Goal: Task Accomplishment & Management: Complete application form

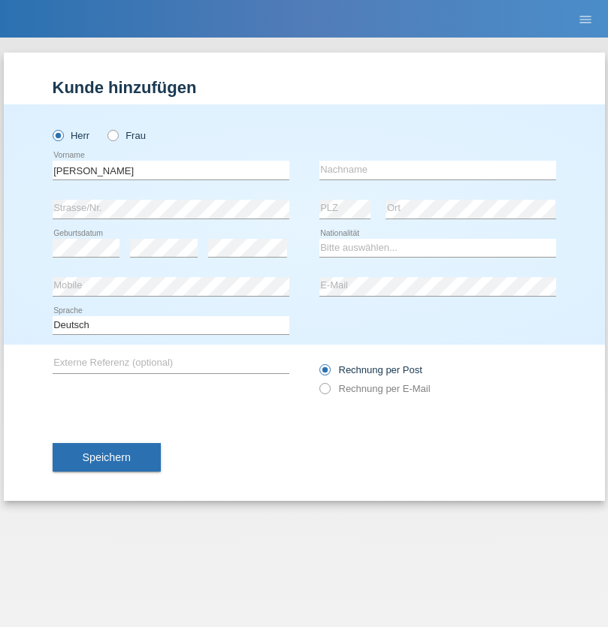
type input "[PERSON_NAME]"
click at [437, 170] on input "text" at bounding box center [437, 170] width 237 height 19
type input "[PERSON_NAME]"
select select "HU"
select select "C"
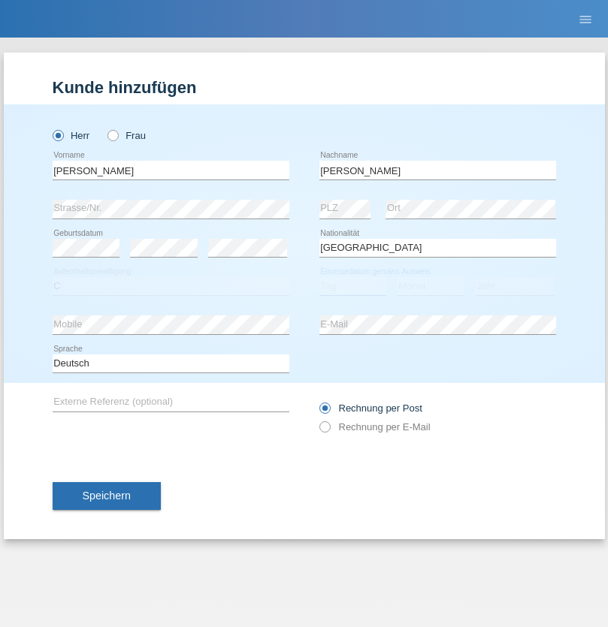
select select "28"
select select "01"
select select "2015"
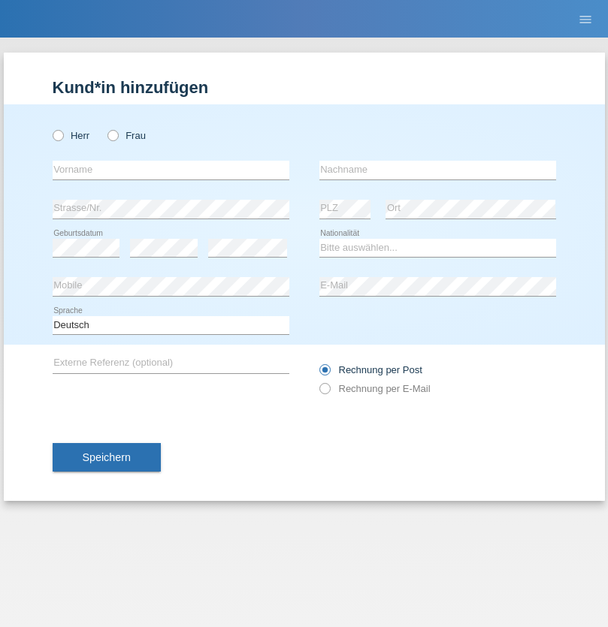
radio input "true"
click at [171, 170] on input "text" at bounding box center [171, 170] width 237 height 19
type input "Tolga"
click at [437, 170] on input "text" at bounding box center [437, 170] width 237 height 19
type input "Güner"
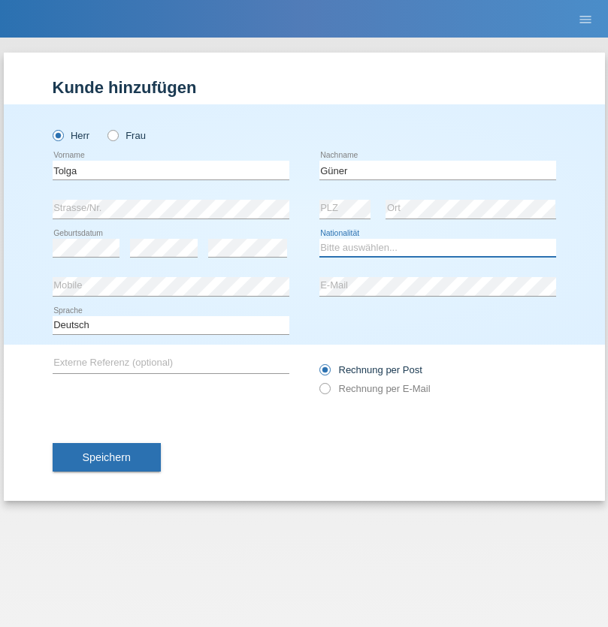
select select "TR"
select select "C"
select select "02"
select select "04"
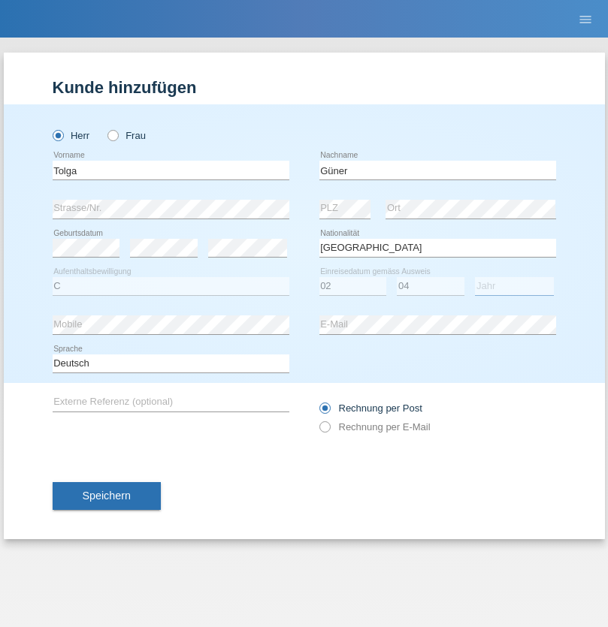
select select "2013"
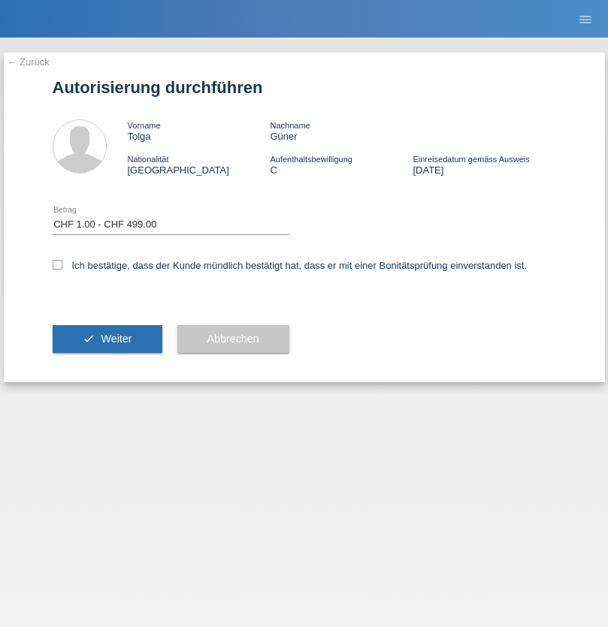
select select "1"
checkbox input "true"
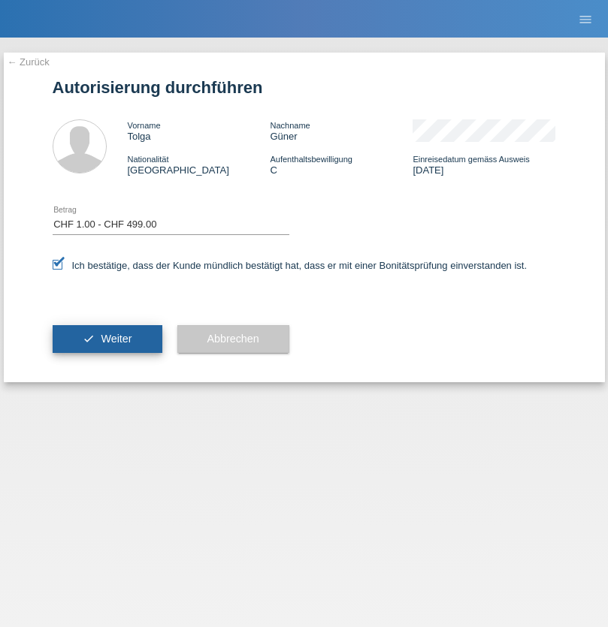
click at [107, 339] on span "Weiter" at bounding box center [116, 339] width 31 height 12
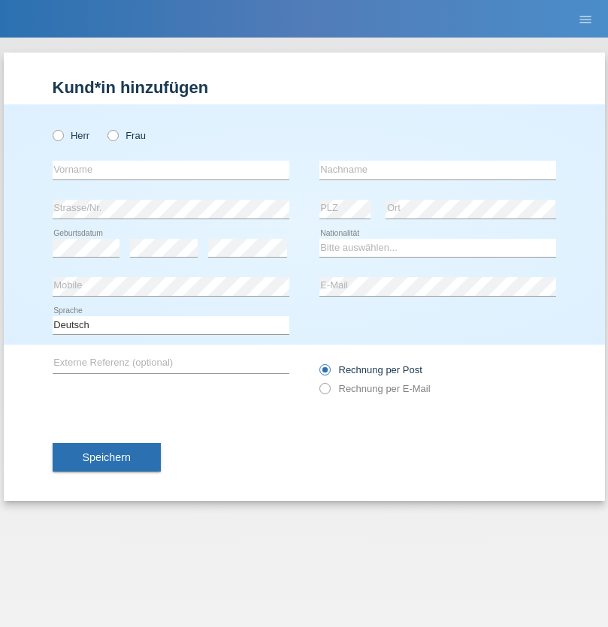
radio input "true"
click at [171, 170] on input "text" at bounding box center [171, 170] width 237 height 19
type input "Nadin"
click at [437, 170] on input "text" at bounding box center [437, 170] width 237 height 19
type input "Ido"
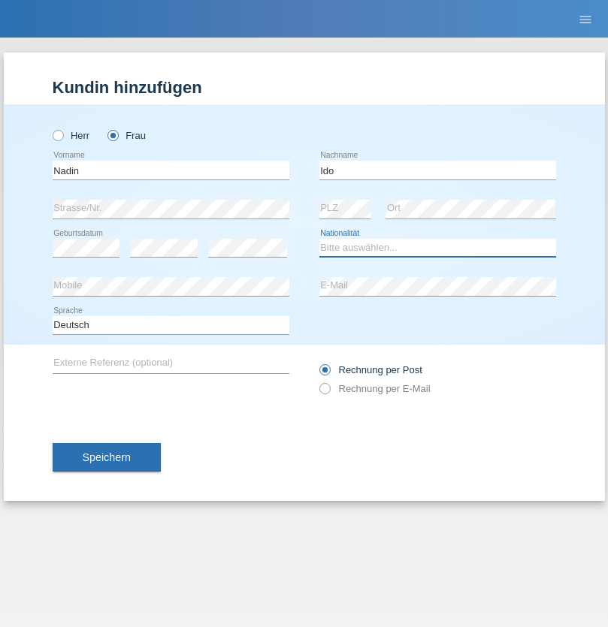
select select "CH"
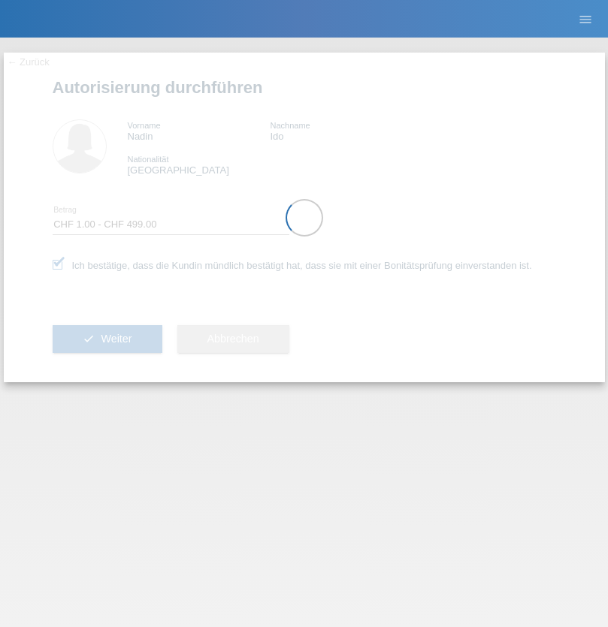
select select "1"
